Goal: Task Accomplishment & Management: Manage account settings

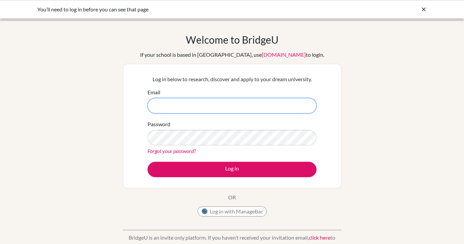
type input "[EMAIL_ADDRESS][DOMAIN_NAME]"
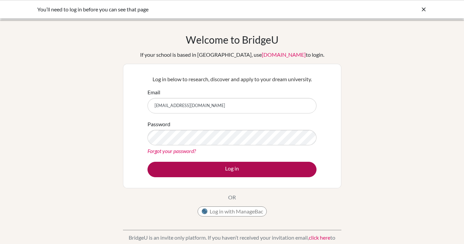
click at [229, 168] on button "Log in" at bounding box center [231, 169] width 169 height 15
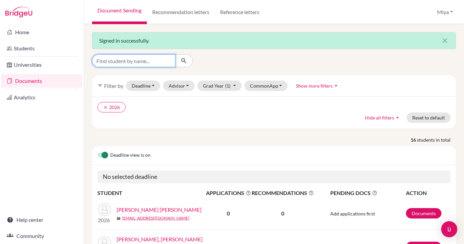
click at [145, 61] on input "Find student by name..." at bounding box center [133, 60] width 83 height 13
type input "rhombus"
click at [184, 61] on button "submit" at bounding box center [184, 60] width 18 height 13
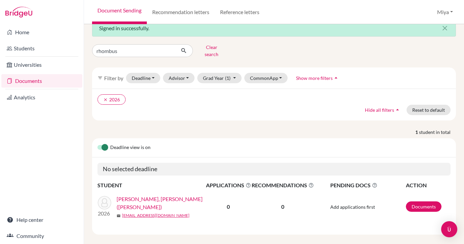
scroll to position [12, 0]
click at [150, 198] on link "XING, Yuan H (Rhombus)" at bounding box center [163, 203] width 94 height 16
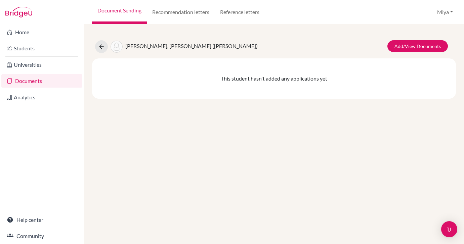
click at [159, 47] on span "XING, Yuan H (Rhombus)" at bounding box center [191, 46] width 132 height 6
click at [430, 43] on link "Add/View Documents" at bounding box center [417, 46] width 60 height 12
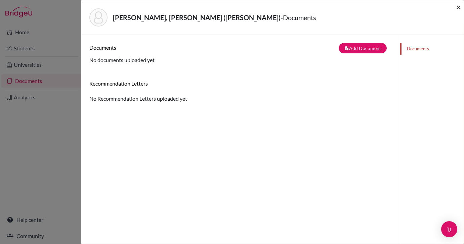
click at [459, 7] on span "×" at bounding box center [458, 7] width 5 height 10
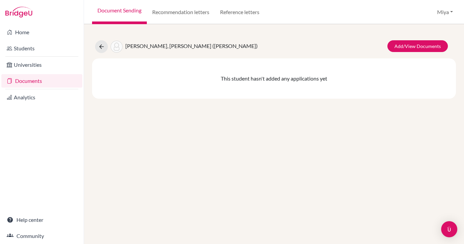
click at [289, 109] on div "XING, Yuan H (Rhombus) Add/View Documents This student hasn't added any applica…" at bounding box center [274, 134] width 380 height 220
click at [191, 12] on link "Recommendation letters" at bounding box center [181, 12] width 68 height 24
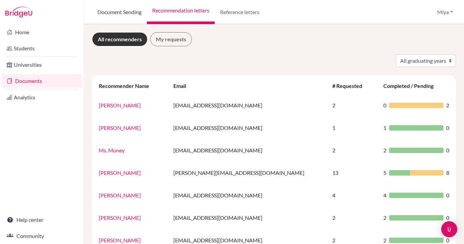
click at [117, 12] on link "Document Sending" at bounding box center [119, 12] width 55 height 24
